Goal: Information Seeking & Learning: Learn about a topic

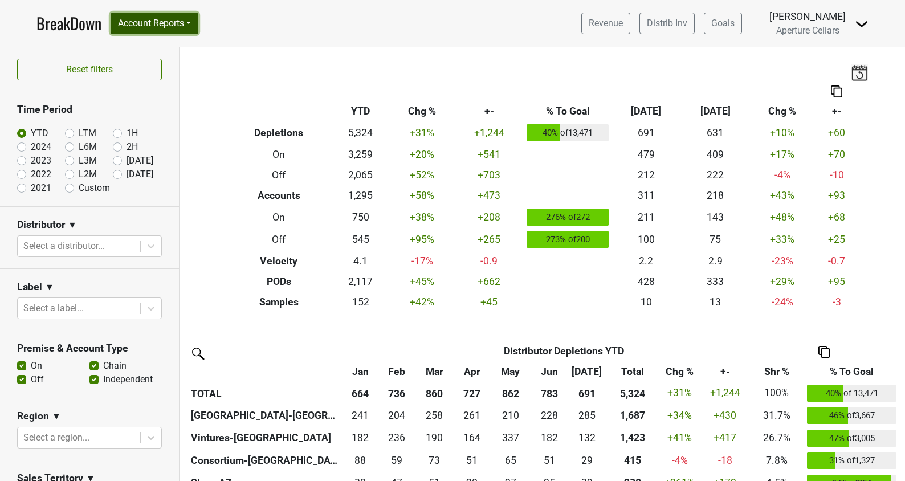
click at [152, 23] on button "Account Reports" at bounding box center [155, 24] width 88 height 22
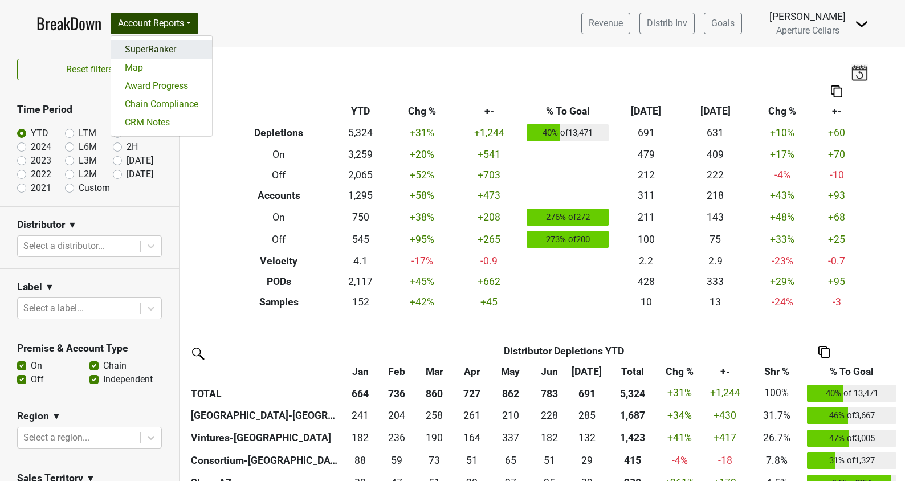
click at [152, 56] on link "SuperRanker" at bounding box center [161, 49] width 101 height 18
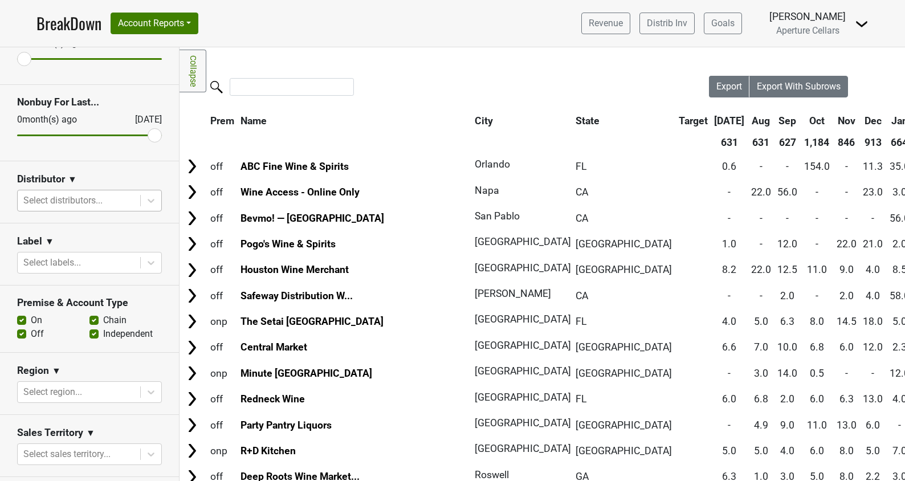
scroll to position [115, 0]
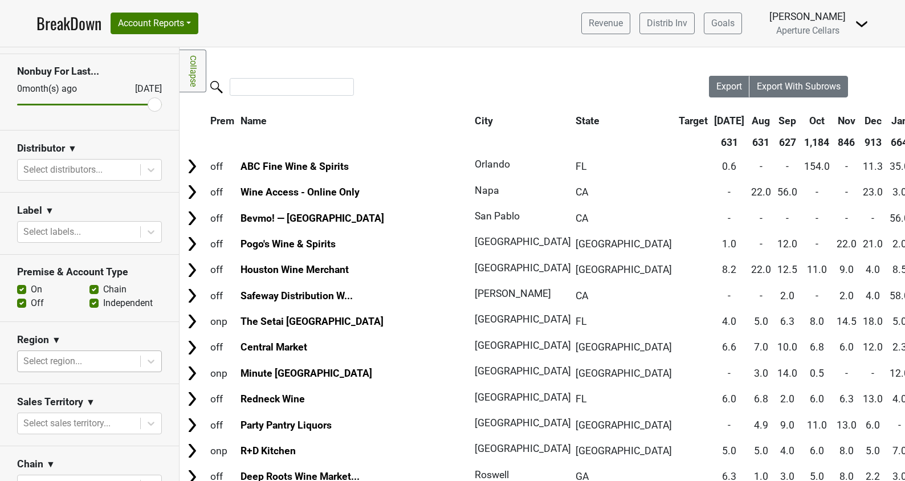
click at [99, 357] on div at bounding box center [78, 361] width 111 height 16
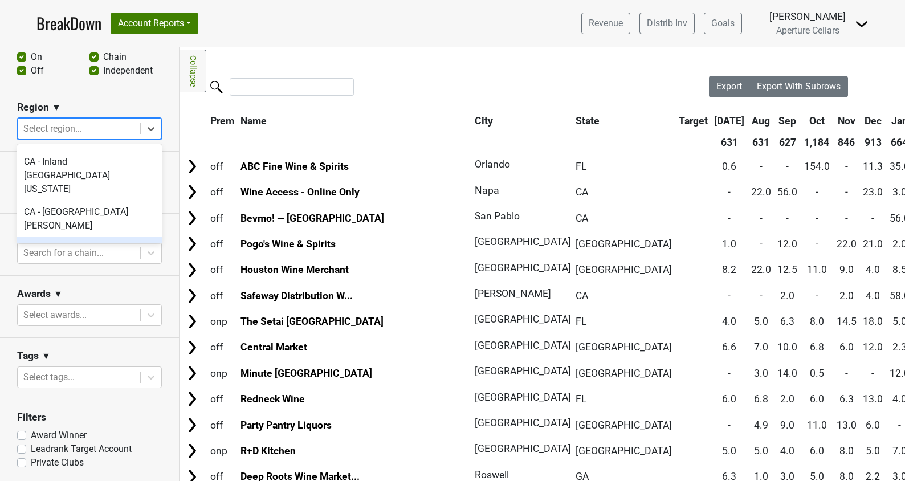
scroll to position [289, 0]
click at [81, 259] on div "CA - Napa & Sonoma" at bounding box center [89, 270] width 145 height 23
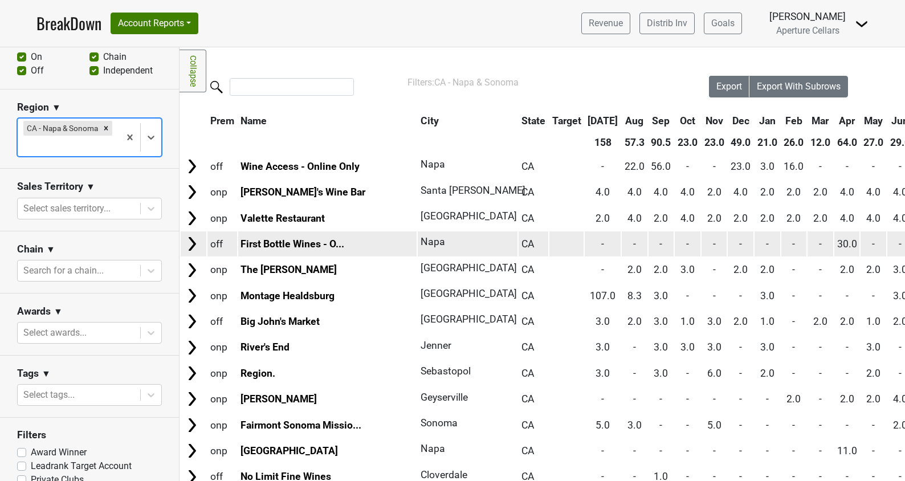
click at [195, 243] on img at bounding box center [191, 243] width 17 height 17
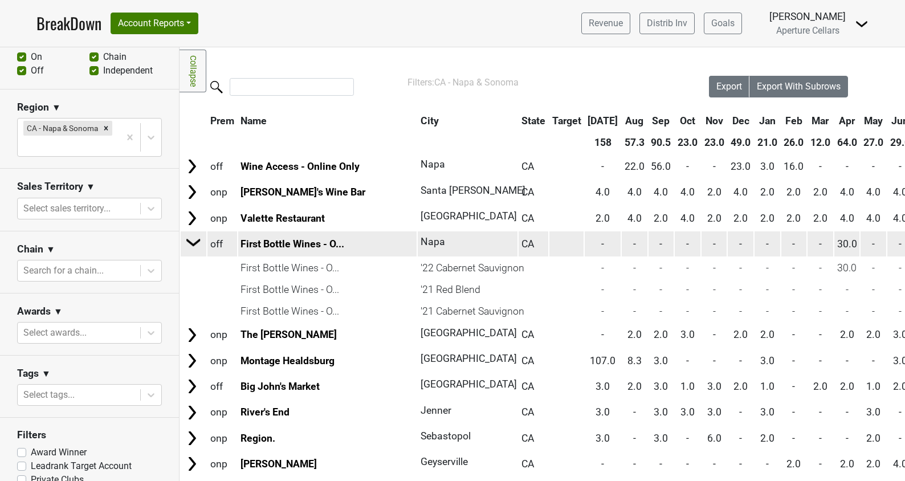
click at [195, 243] on img at bounding box center [193, 242] width 17 height 17
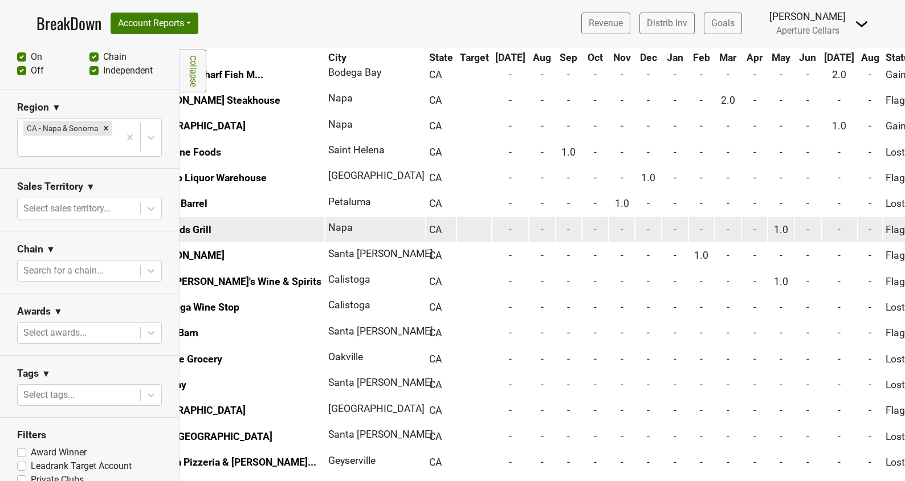
scroll to position [764, 0]
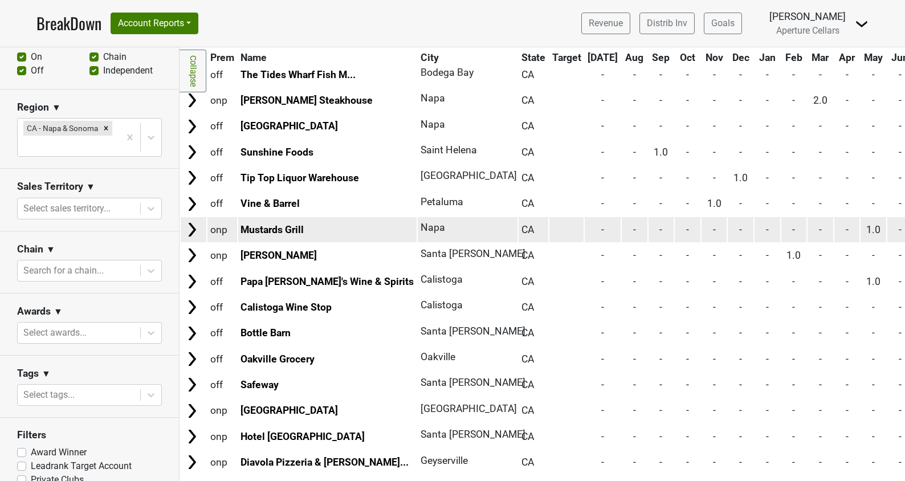
click at [193, 231] on img at bounding box center [191, 229] width 17 height 17
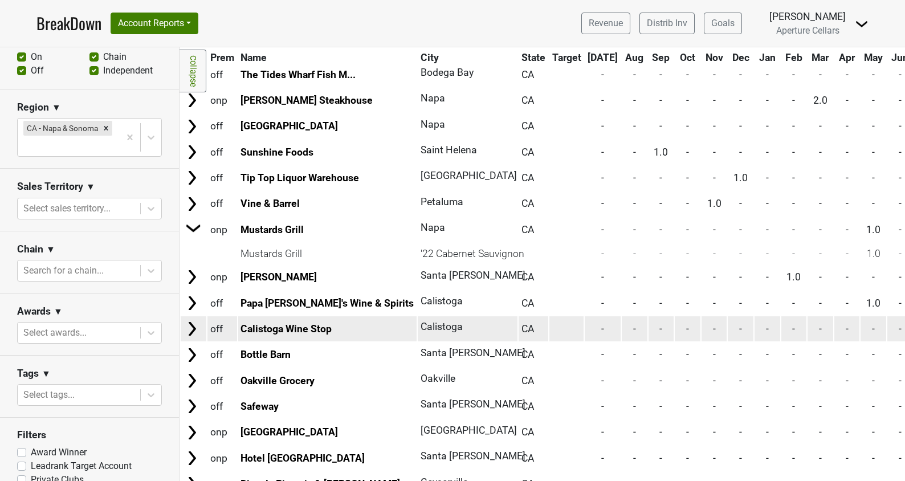
click at [194, 326] on img at bounding box center [191, 328] width 17 height 17
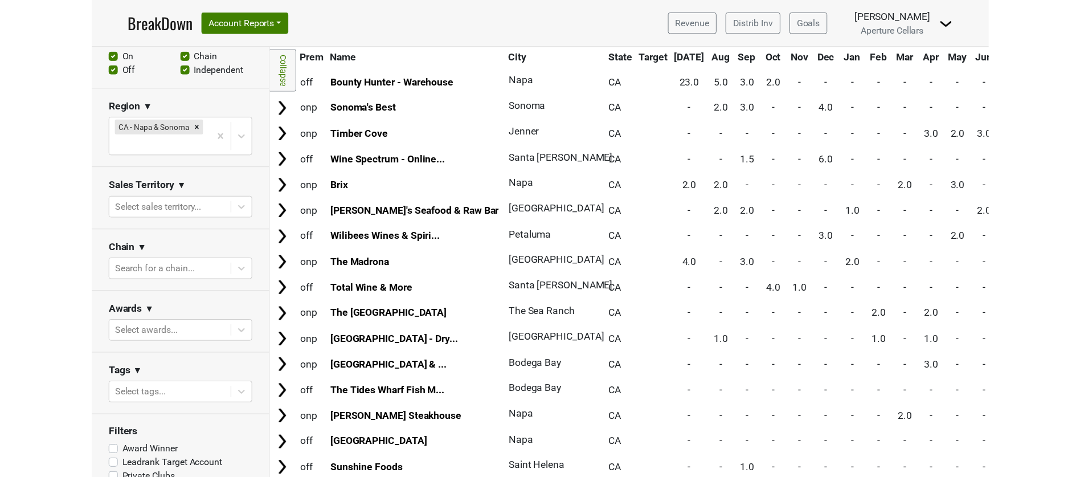
scroll to position [437, 0]
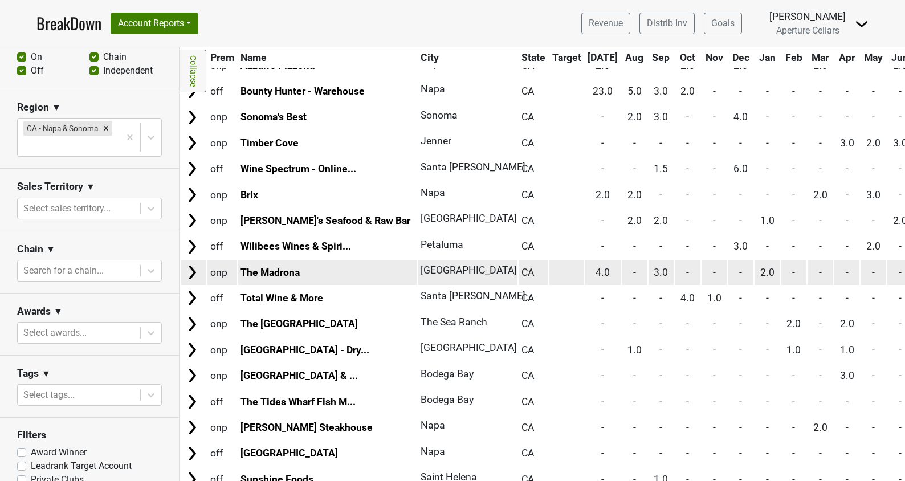
click at [194, 274] on img at bounding box center [191, 272] width 17 height 17
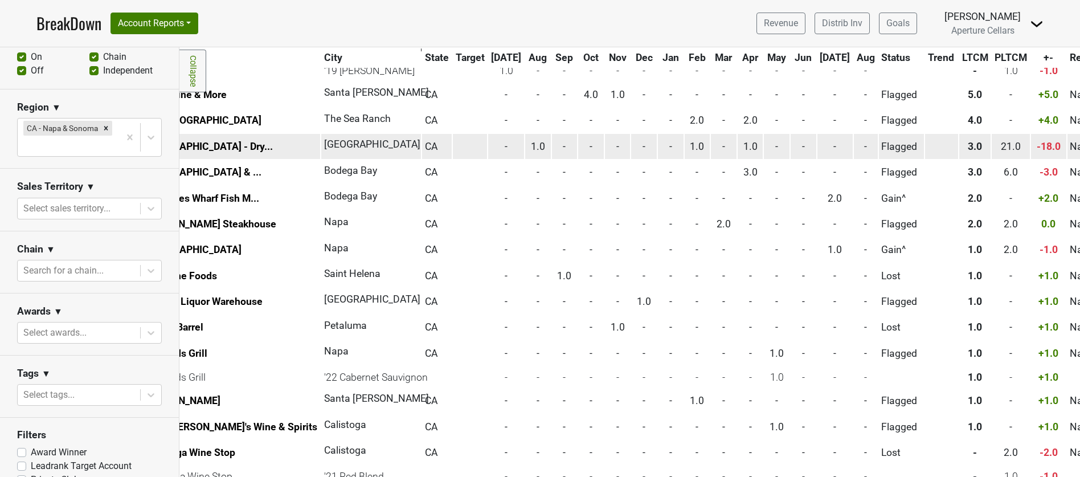
scroll to position [684, 0]
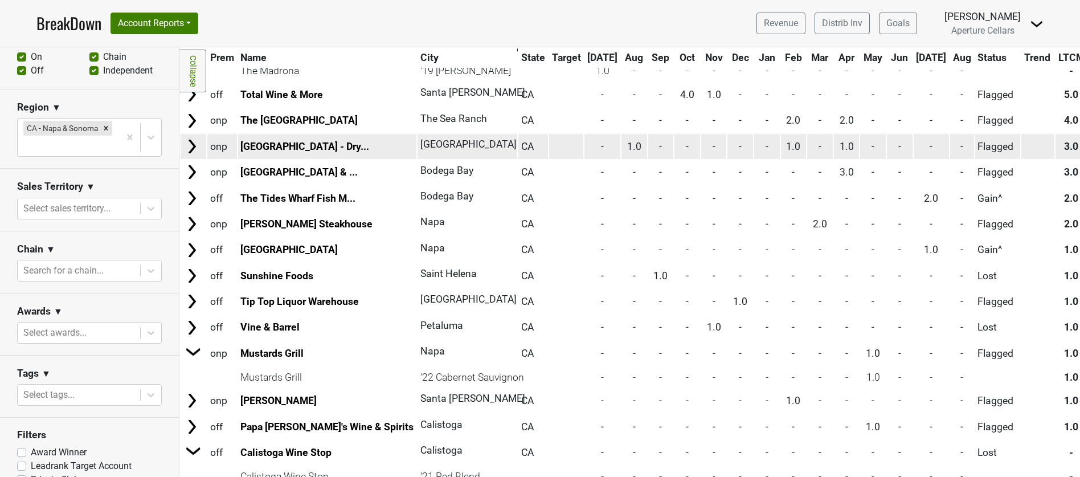
click at [192, 149] on img at bounding box center [191, 146] width 17 height 17
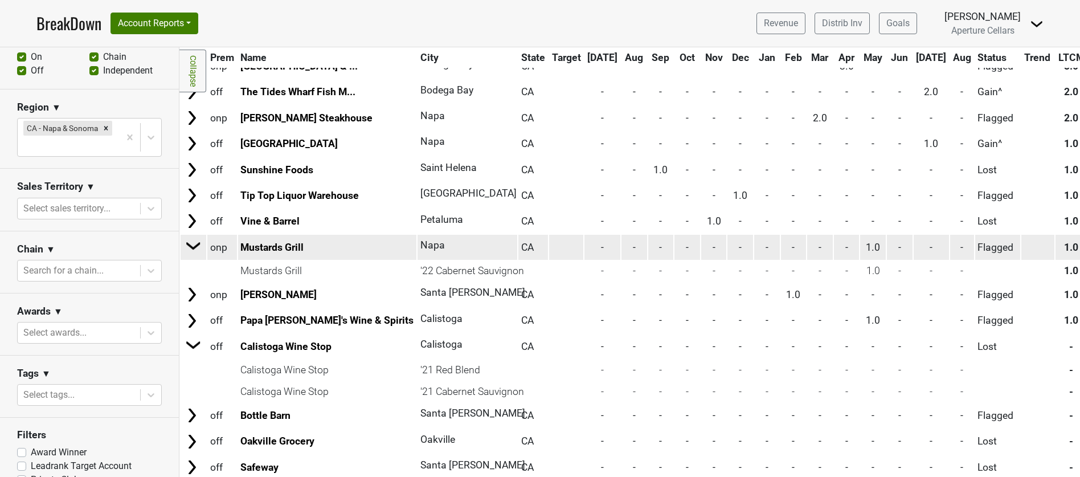
scroll to position [1032, 0]
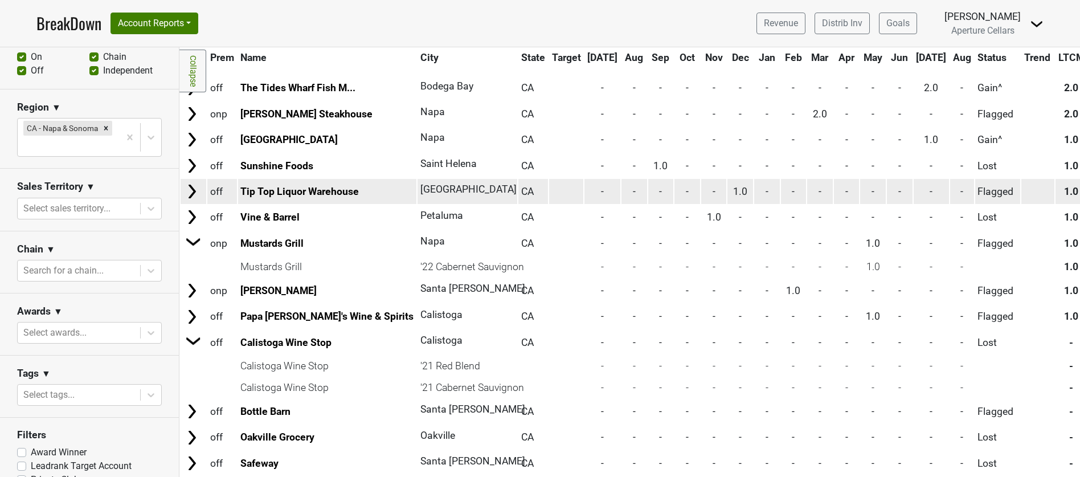
click at [191, 191] on img at bounding box center [191, 191] width 17 height 17
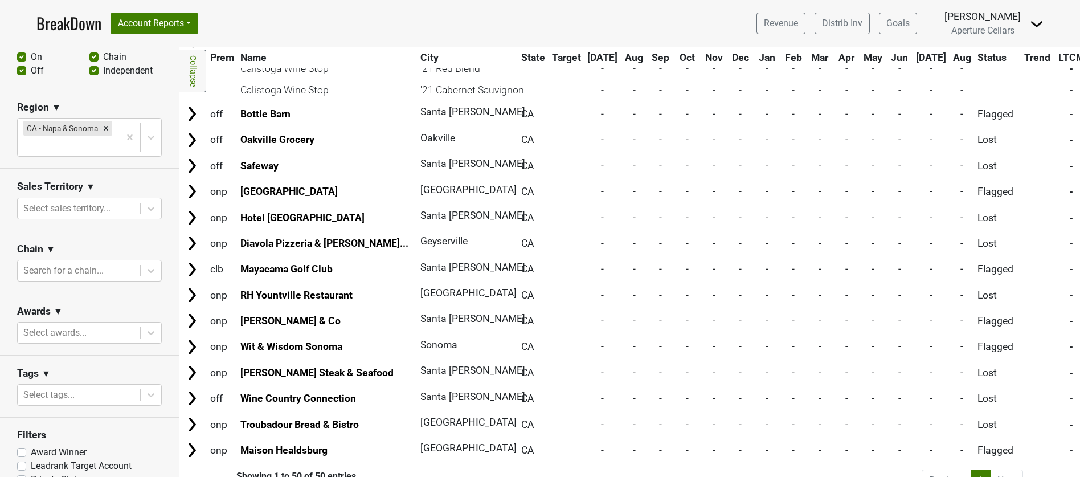
scroll to position [1348, 0]
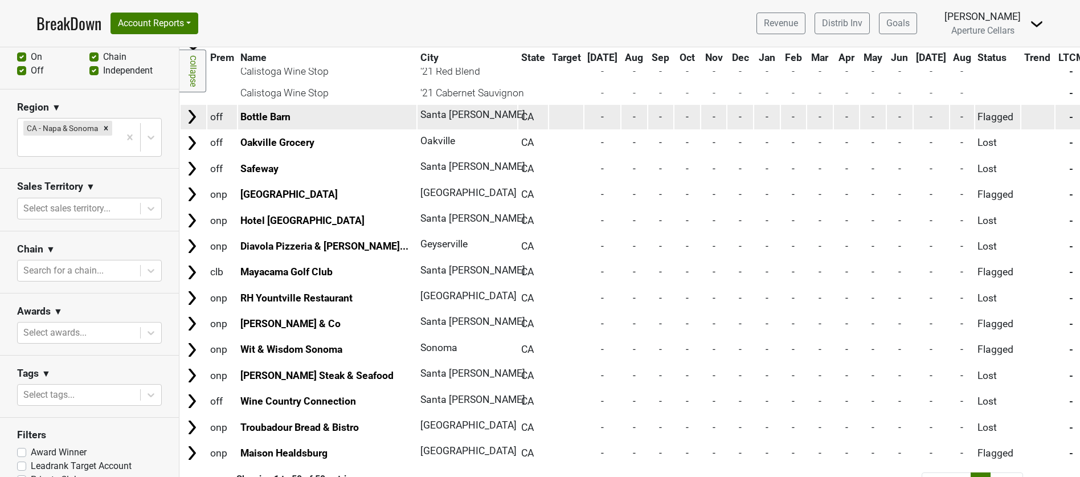
click at [189, 117] on img at bounding box center [191, 116] width 17 height 17
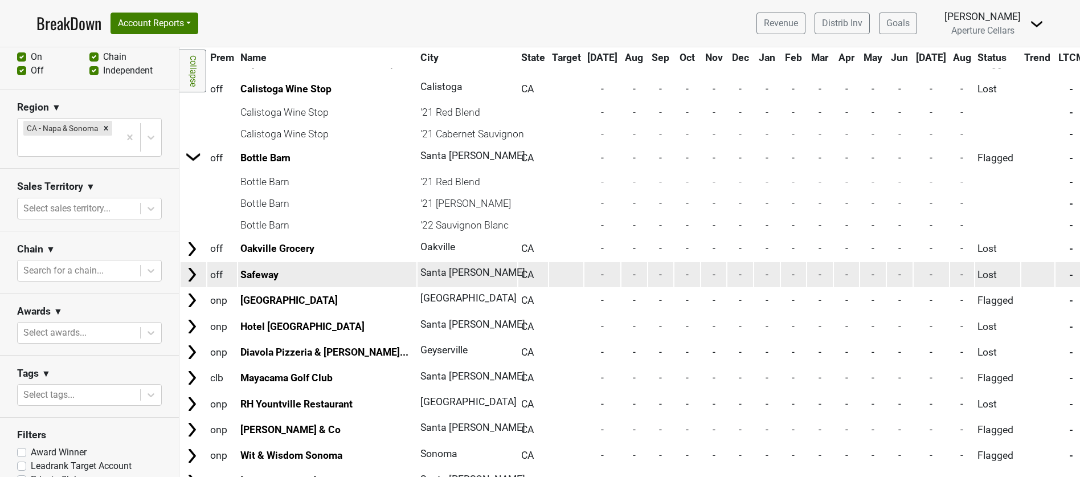
scroll to position [1290, 0]
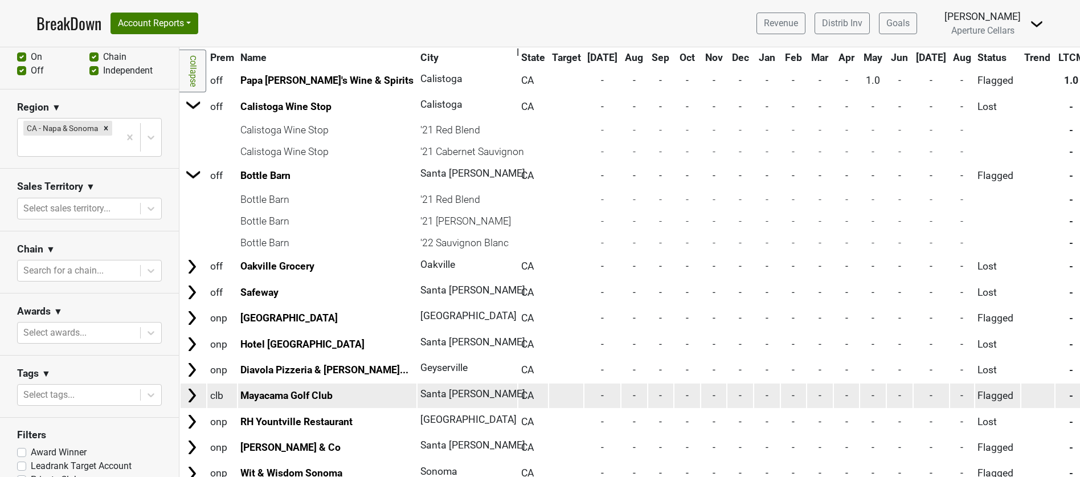
click at [186, 395] on img at bounding box center [191, 395] width 17 height 17
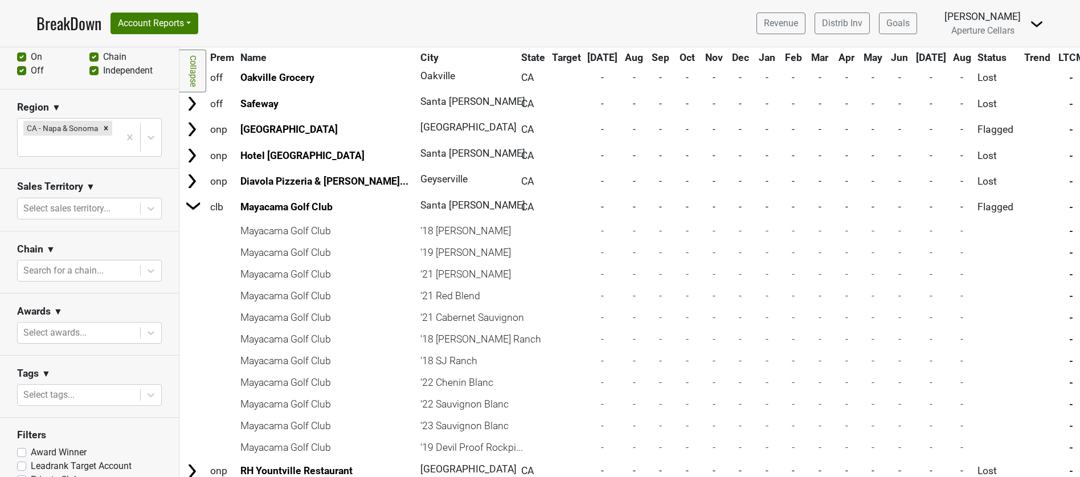
scroll to position [1451, 0]
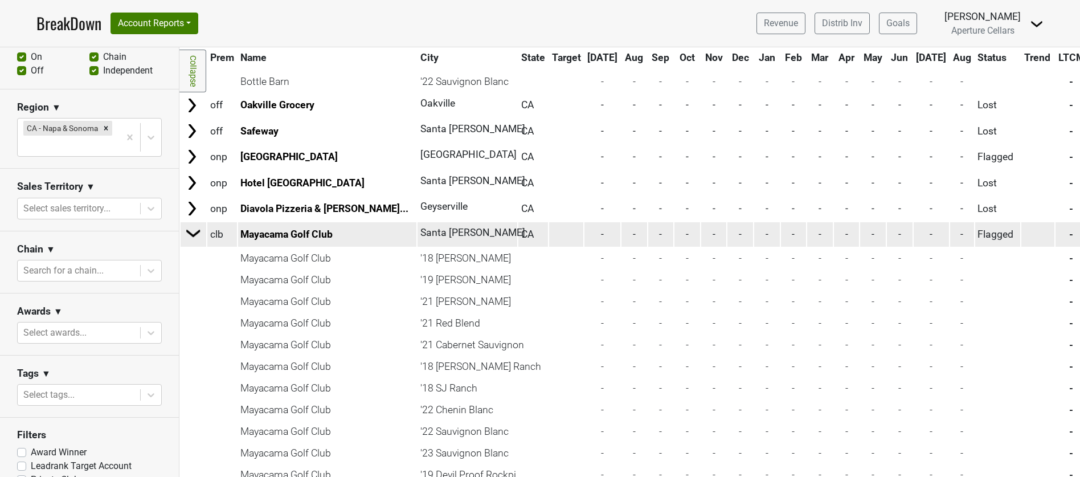
click at [193, 235] on img at bounding box center [193, 233] width 17 height 17
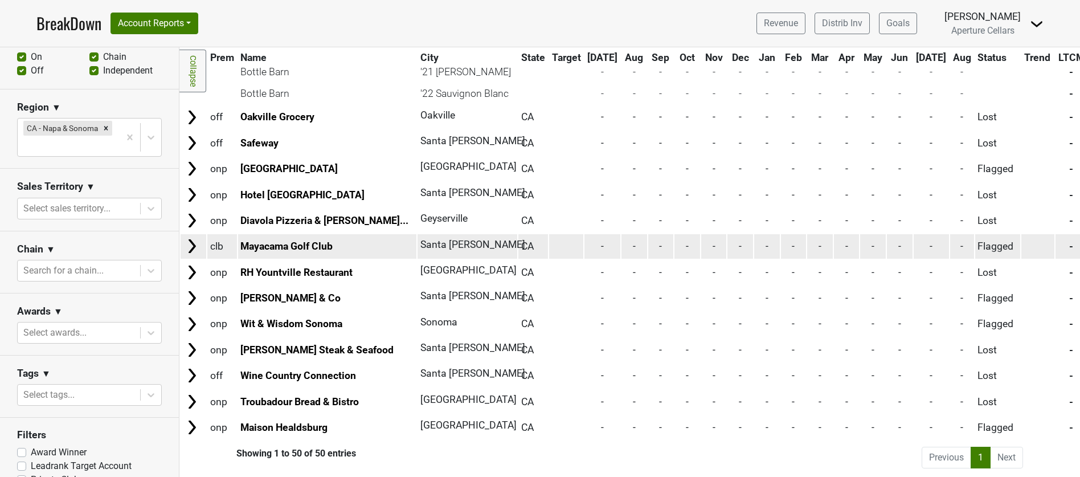
scroll to position [1440, 0]
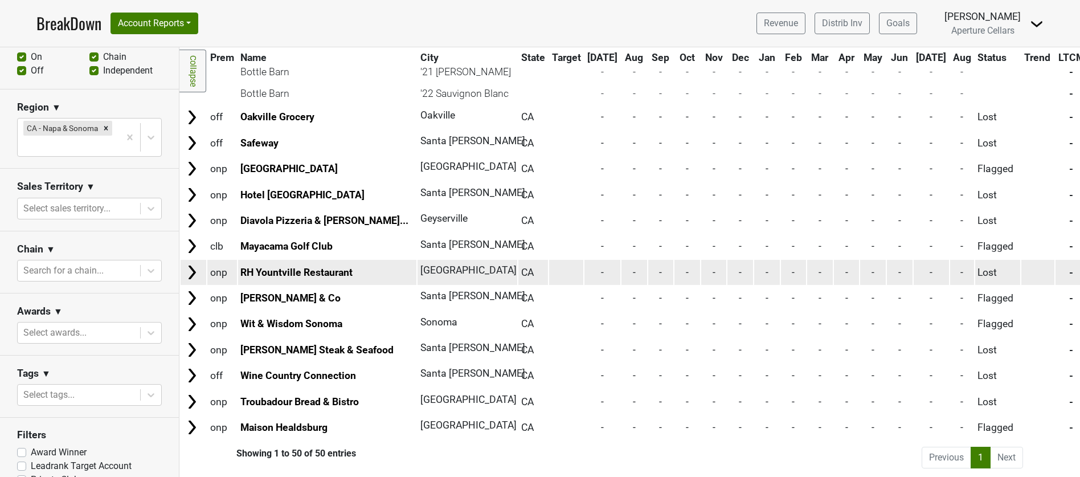
click at [193, 271] on img at bounding box center [191, 272] width 17 height 17
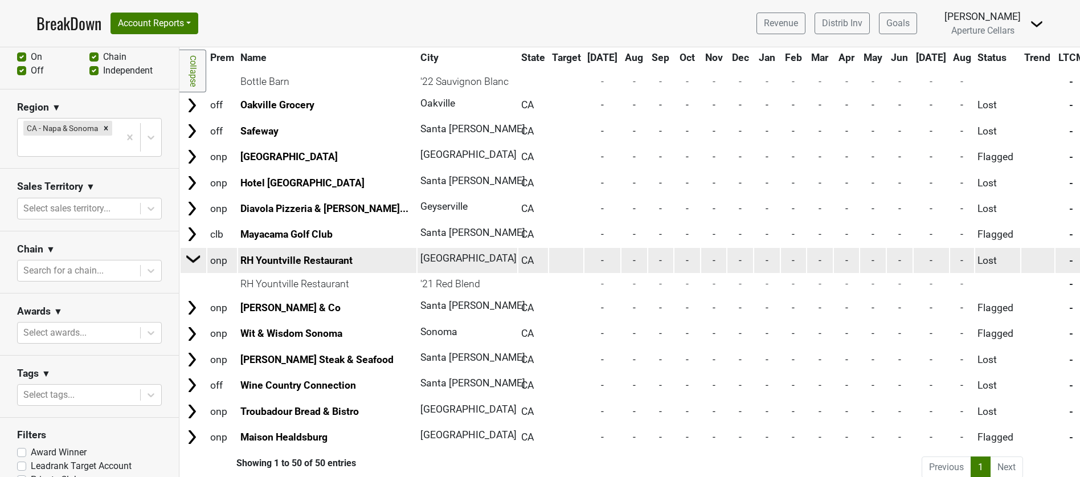
click at [193, 270] on td at bounding box center [193, 260] width 25 height 26
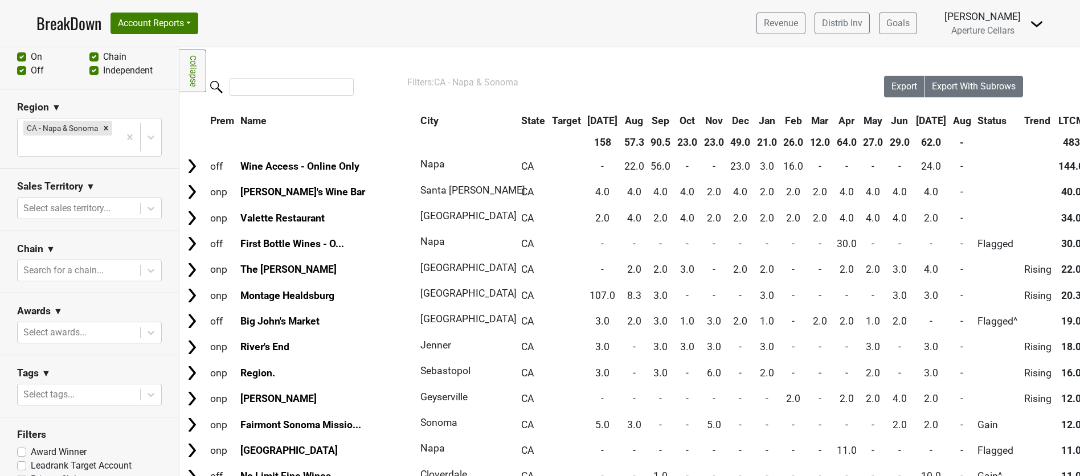
scroll to position [348, 0]
click at [248, 90] on input "search" at bounding box center [292, 87] width 124 height 18
paste input "Trellis"
type input "Trellis"
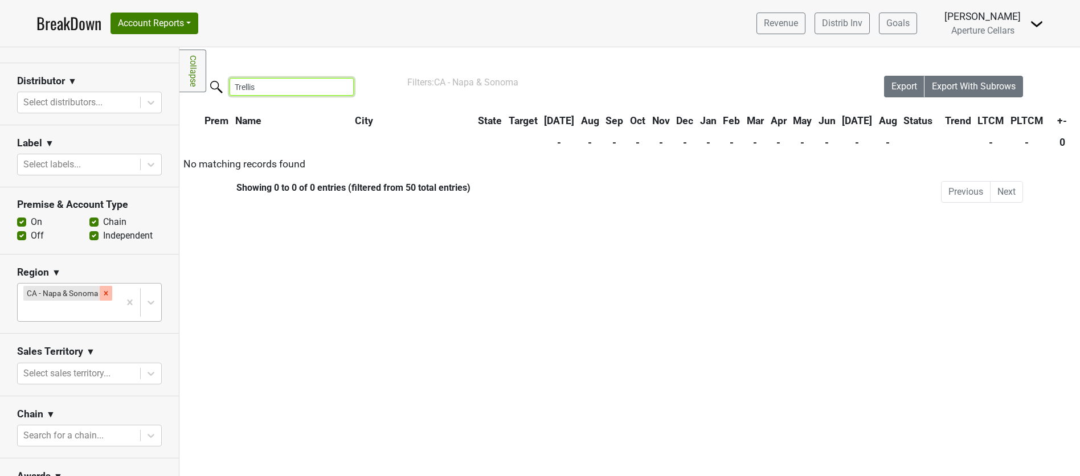
scroll to position [171, 0]
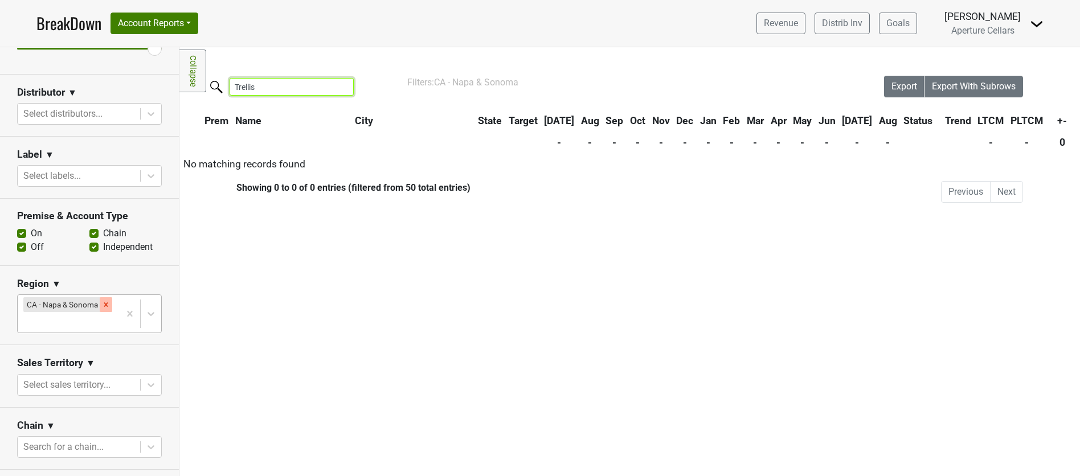
click at [105, 307] on icon "Remove CA - Napa & Sonoma" at bounding box center [106, 305] width 8 height 8
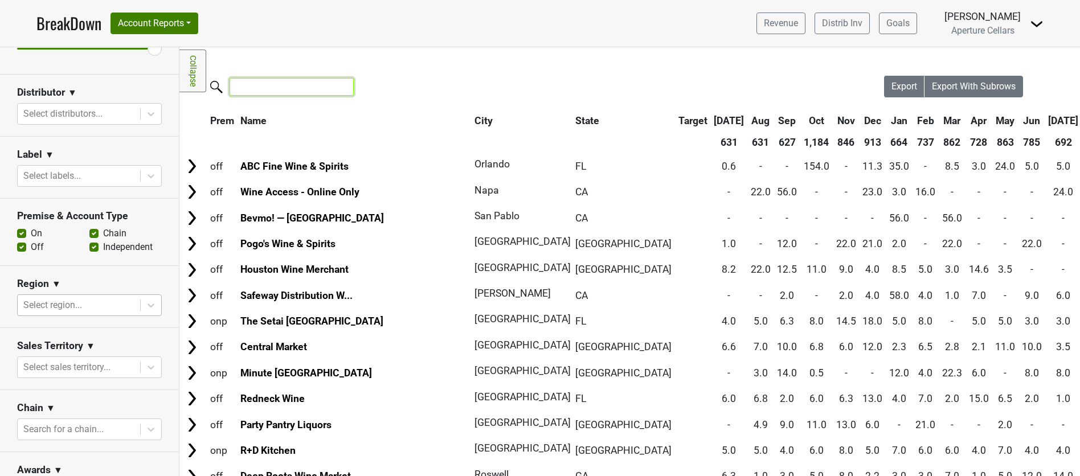
click at [302, 87] on input "search" at bounding box center [292, 87] width 124 height 18
paste input "Trellis"
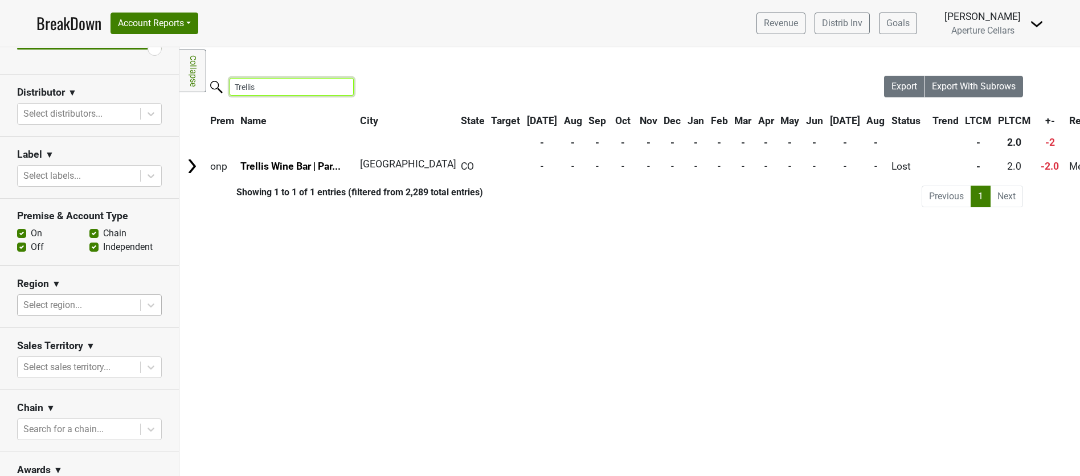
drag, startPoint x: 270, startPoint y: 88, endPoint x: 225, endPoint y: 88, distance: 44.4
click at [225, 88] on label "Trellis" at bounding box center [269, 86] width 124 height 20
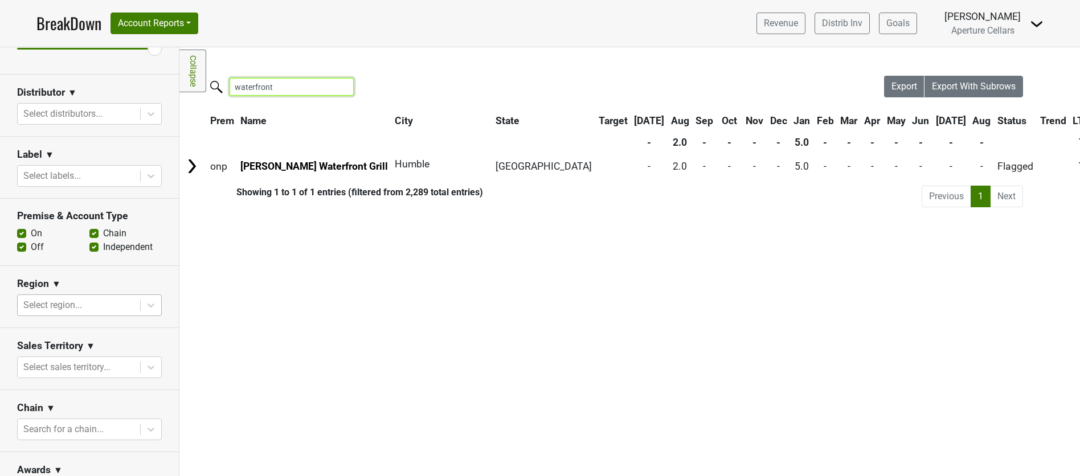
type input "waterfront"
click at [119, 305] on div at bounding box center [78, 305] width 111 height 16
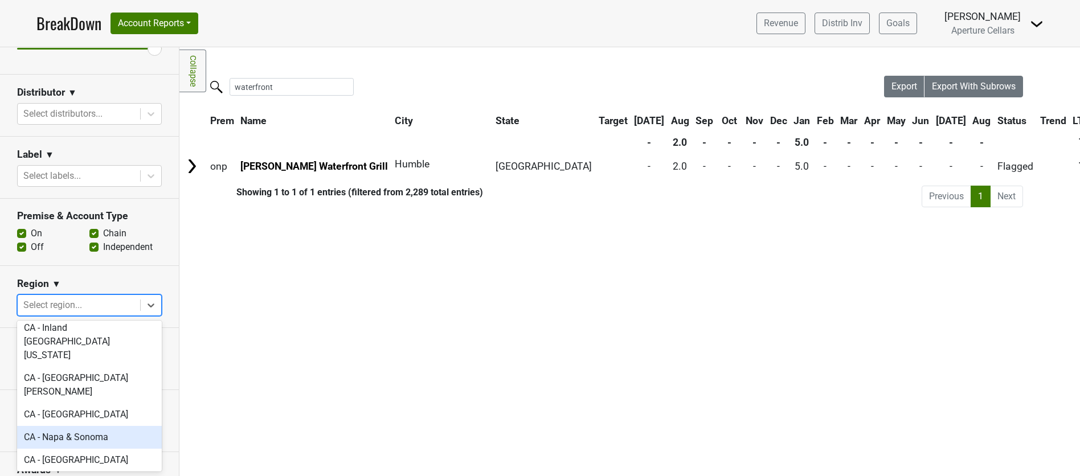
scroll to position [297, 0]
click at [115, 427] on div "CA - Napa & Sonoma" at bounding box center [89, 438] width 145 height 23
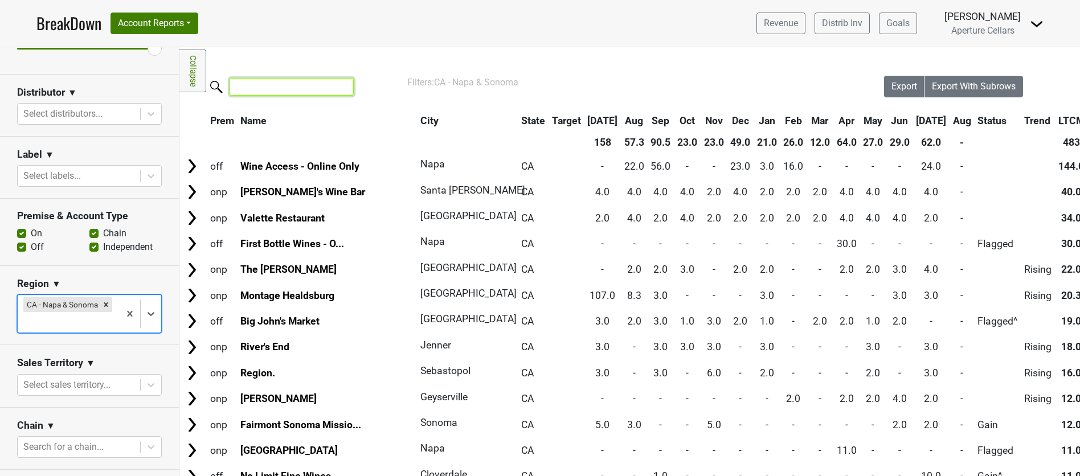
click at [291, 95] on input "search" at bounding box center [292, 87] width 124 height 18
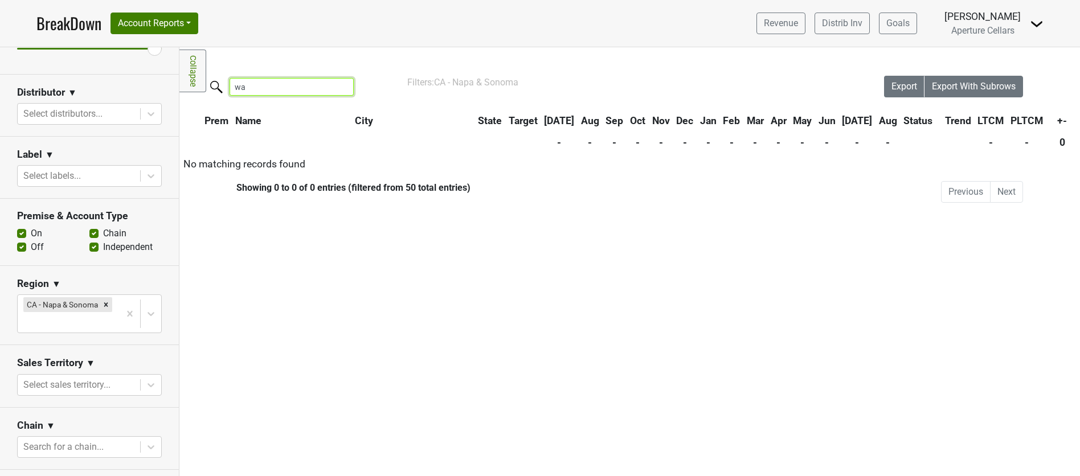
type input "w"
